Goal: Task Accomplishment & Management: Use online tool/utility

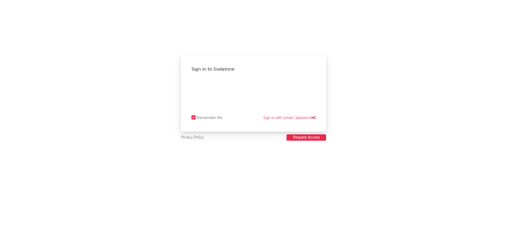
select select "recorded_music"
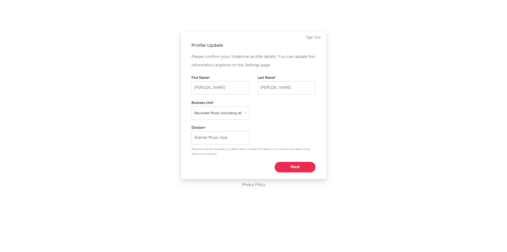
click at [294, 169] on button "Next" at bounding box center [295, 167] width 41 height 11
select select "marketing"
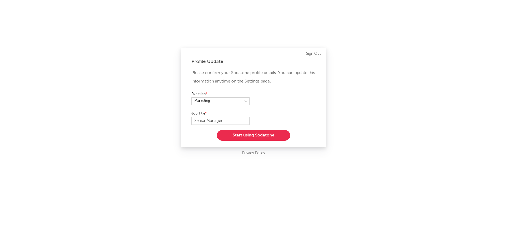
click at [255, 137] on button "Start using Sodatone" at bounding box center [253, 135] width 73 height 11
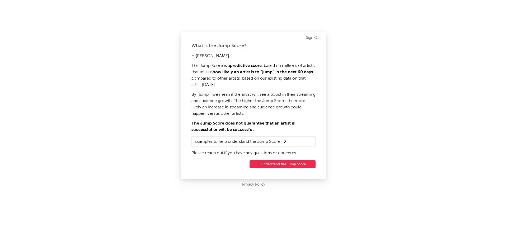
click at [302, 163] on button "I understand the Jump Score" at bounding box center [283, 164] width 66 height 8
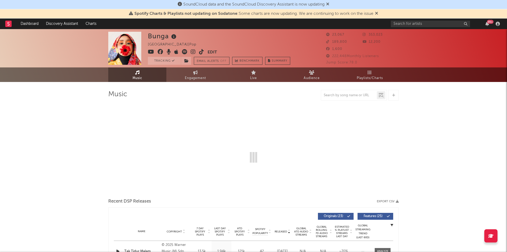
select select "6m"
